Goal: Task Accomplishment & Management: Manage account settings

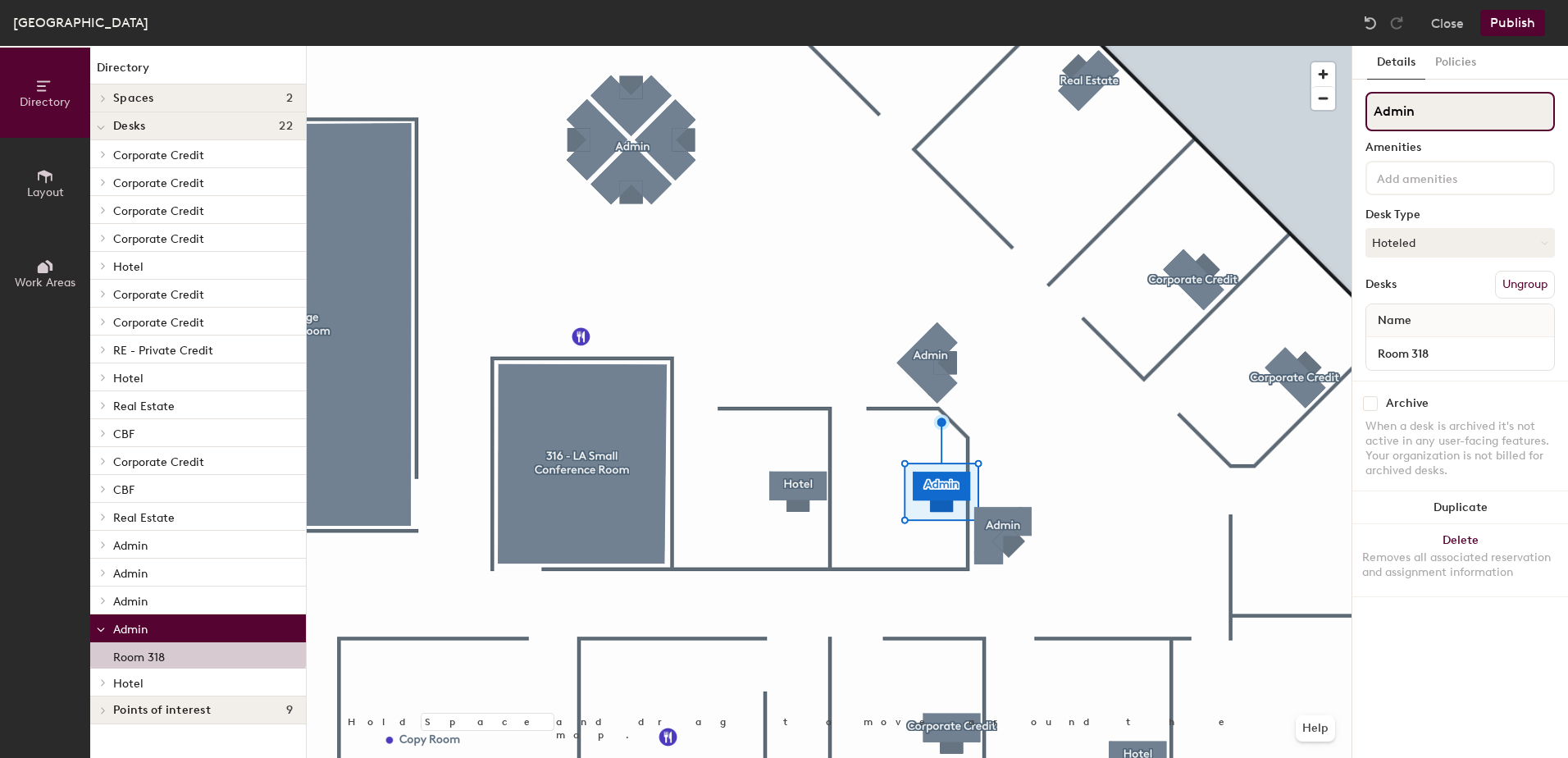
click at [1435, 101] on input "Admin" at bounding box center [1460, 111] width 190 height 39
click at [1343, 107] on div "Directory Layout Work Areas Directory Spaces 2 315 - LA Large Conference Room 3…" at bounding box center [784, 402] width 1568 height 712
type input "Hotel"
click at [1505, 20] on button "Publish" at bounding box center [1512, 22] width 65 height 26
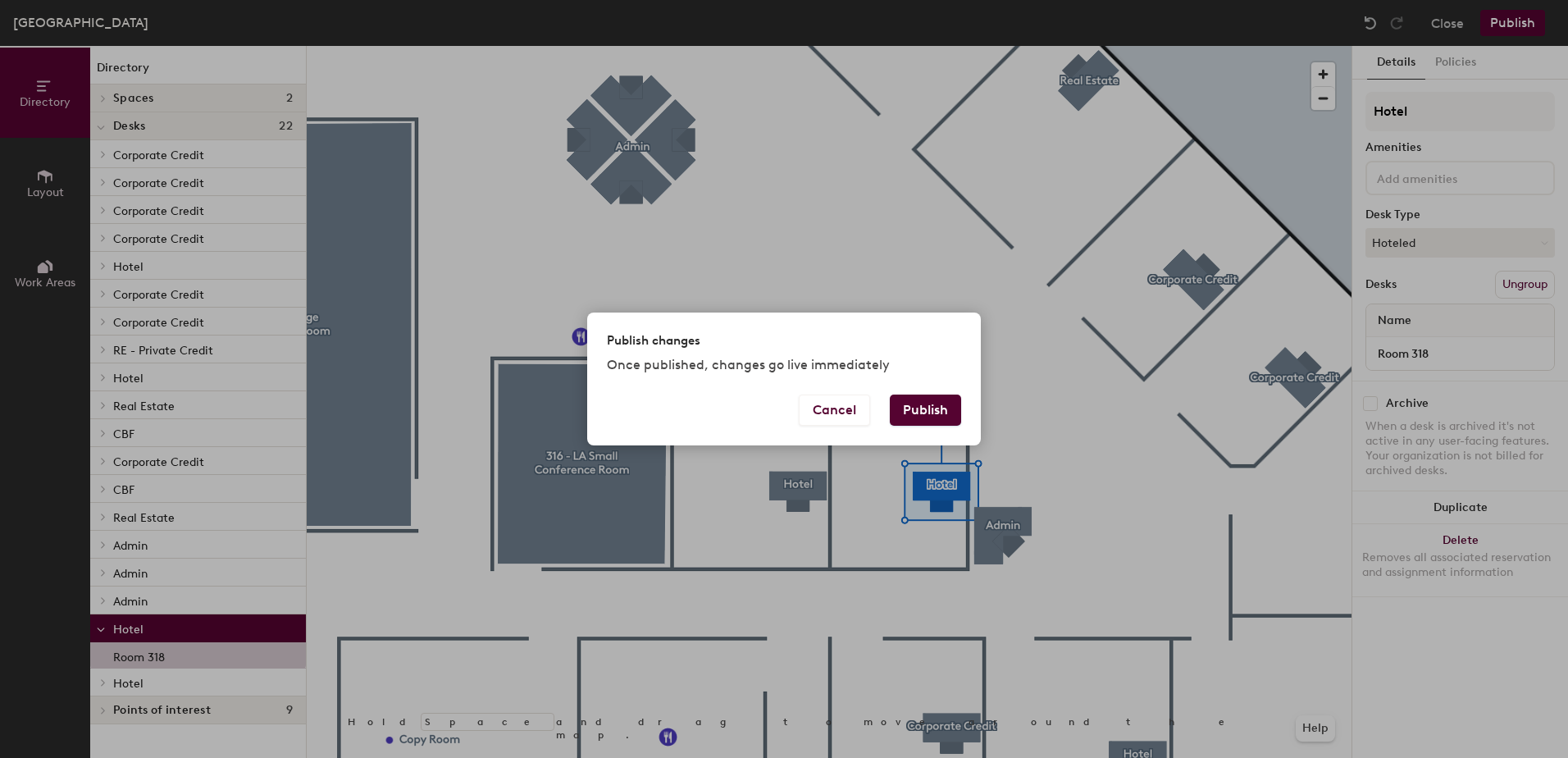
click at [905, 408] on button "Publish" at bounding box center [925, 410] width 72 height 32
